Goal: Information Seeking & Learning: Learn about a topic

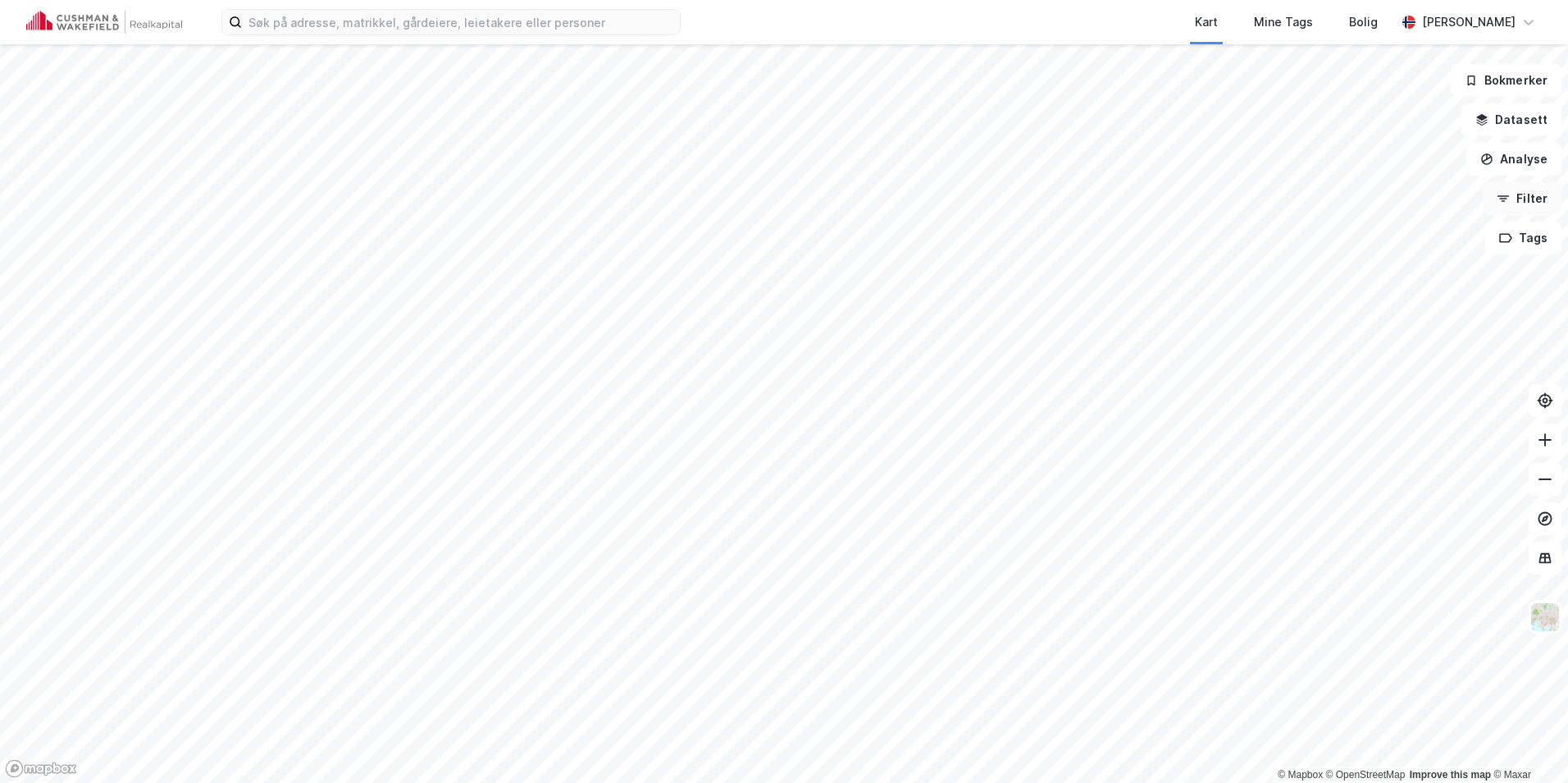
click at [1510, 207] on button "Filter" at bounding box center [1522, 199] width 78 height 33
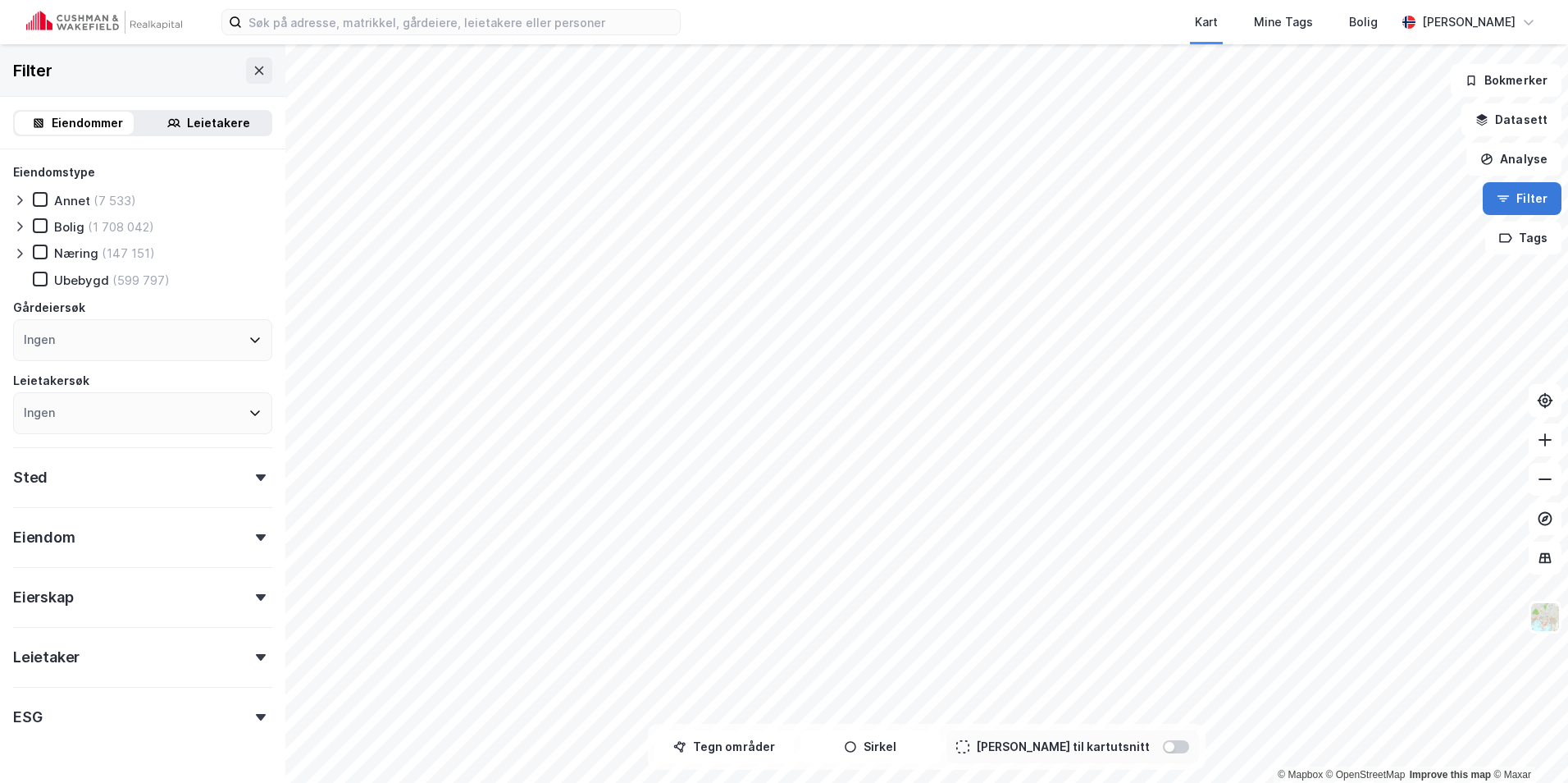
click at [1510, 207] on button "Filter" at bounding box center [1522, 199] width 78 height 33
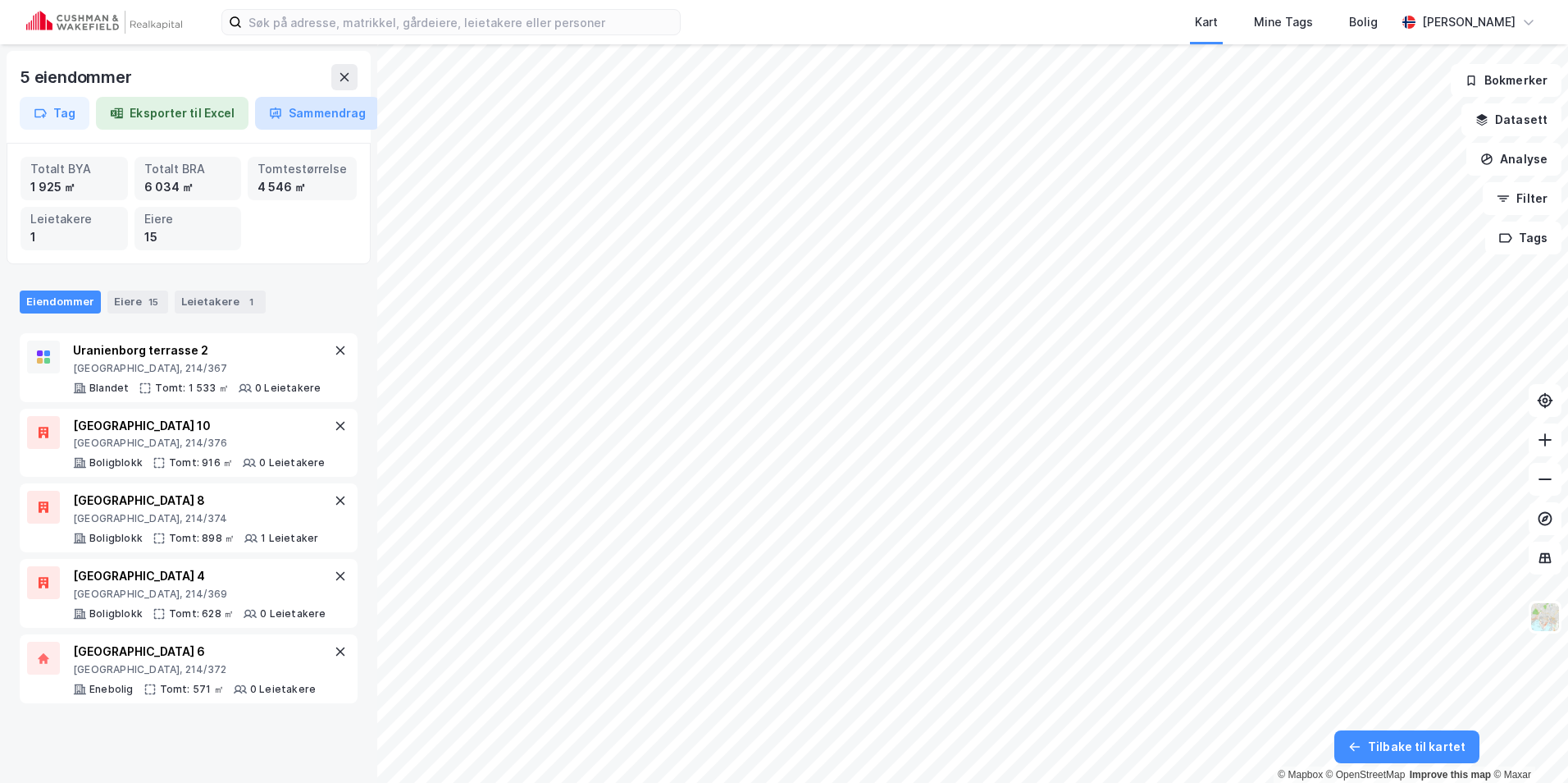
click at [285, 120] on button "Sammendrag" at bounding box center [318, 113] width 125 height 33
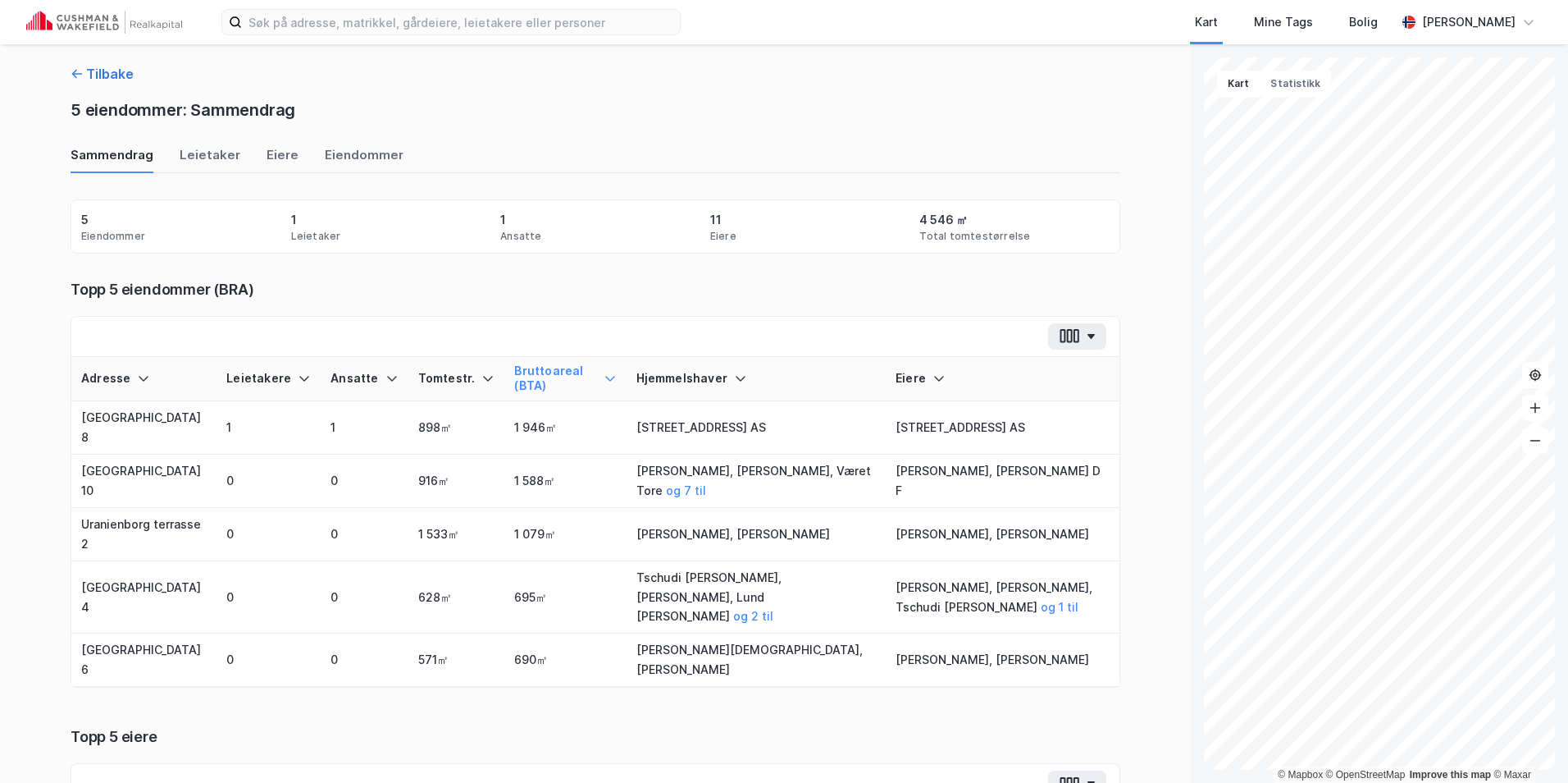
click at [79, 78] on button "Tilbake" at bounding box center [102, 74] width 63 height 20
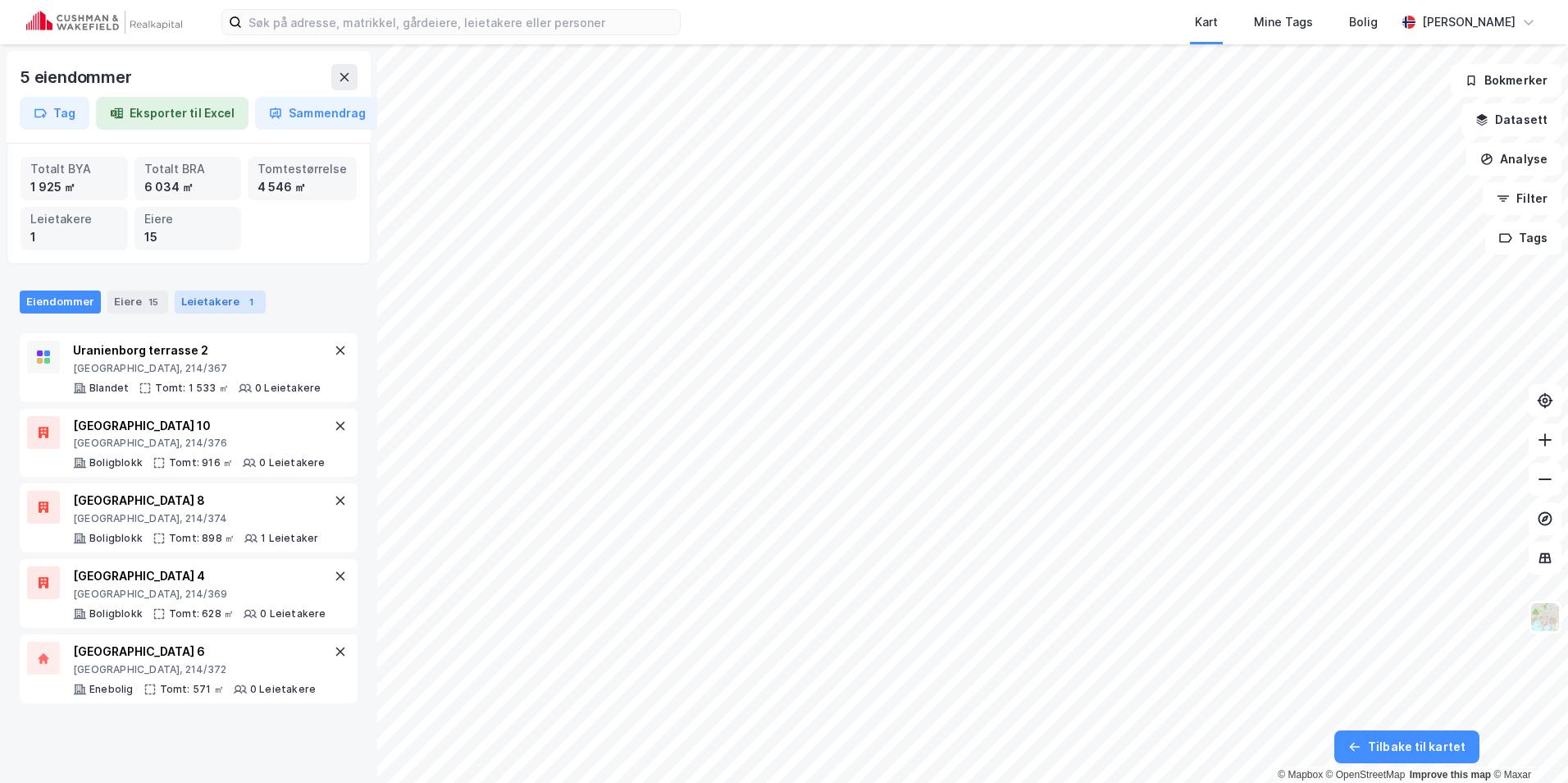
click at [221, 303] on div "Leietakere 1" at bounding box center [220, 302] width 91 height 23
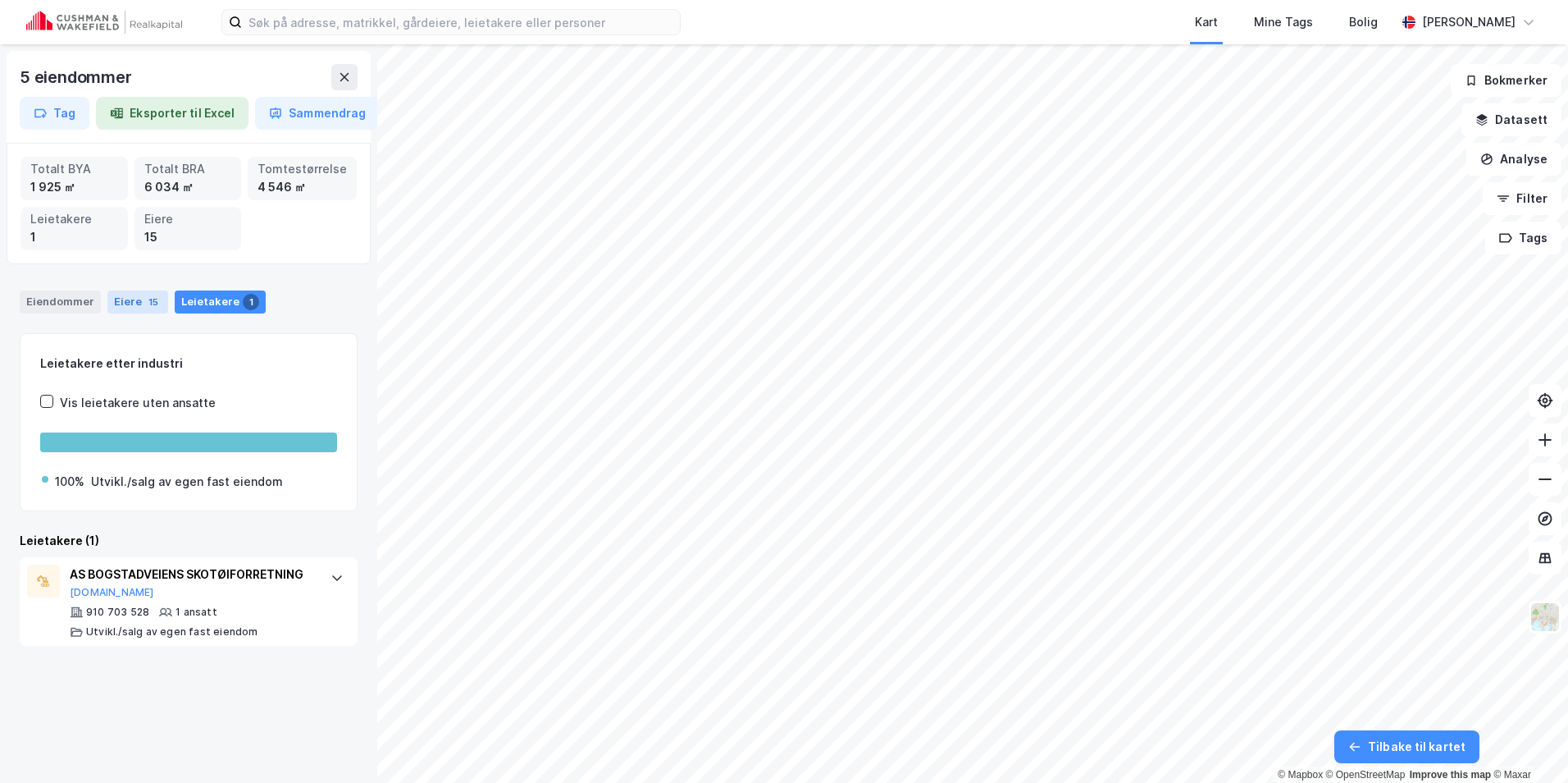
click at [146, 303] on div "15" at bounding box center [153, 302] width 16 height 16
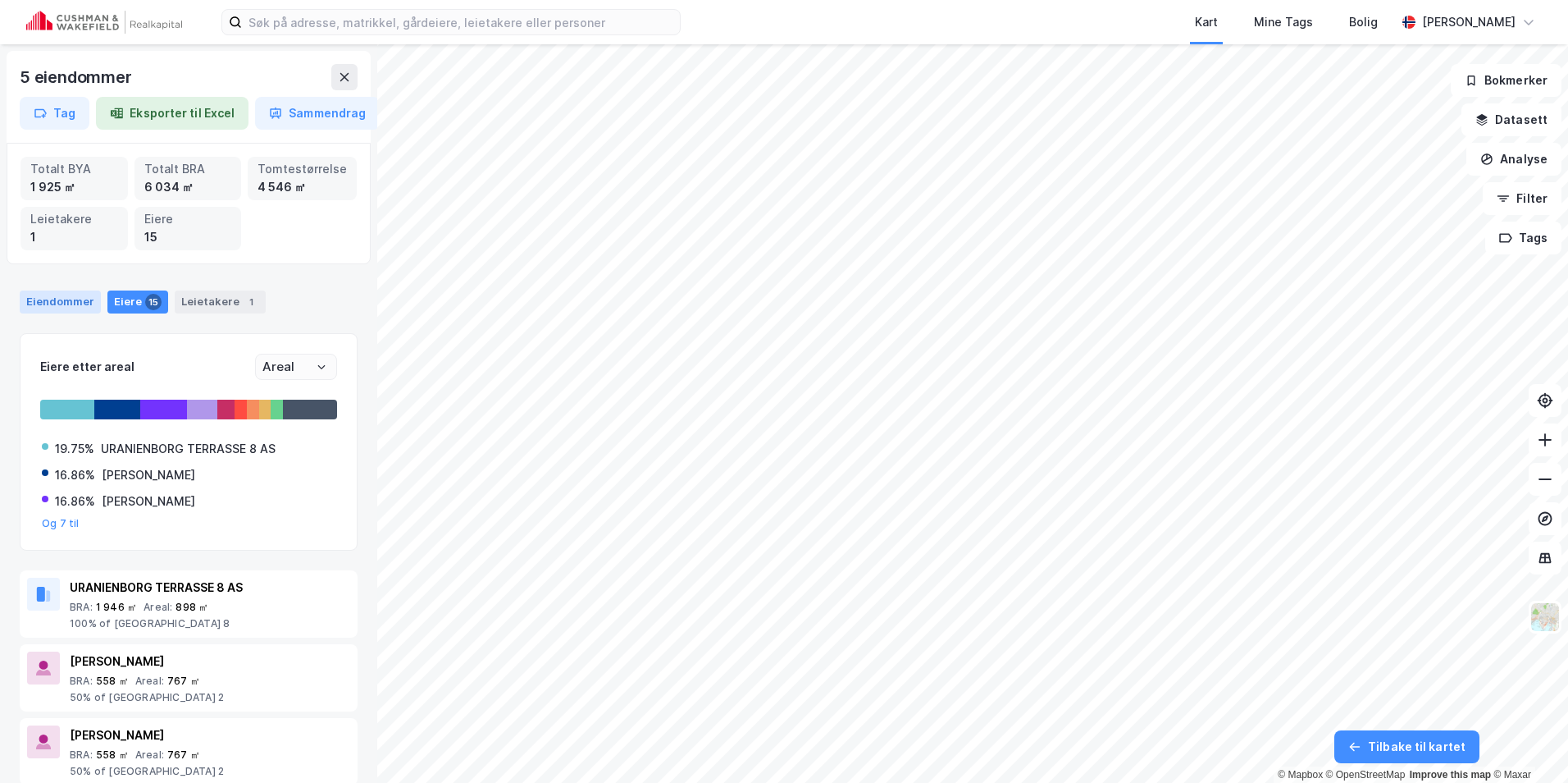
click at [66, 291] on div "Eiendommer" at bounding box center [60, 302] width 81 height 23
